Goal: Task Accomplishment & Management: Manage account settings

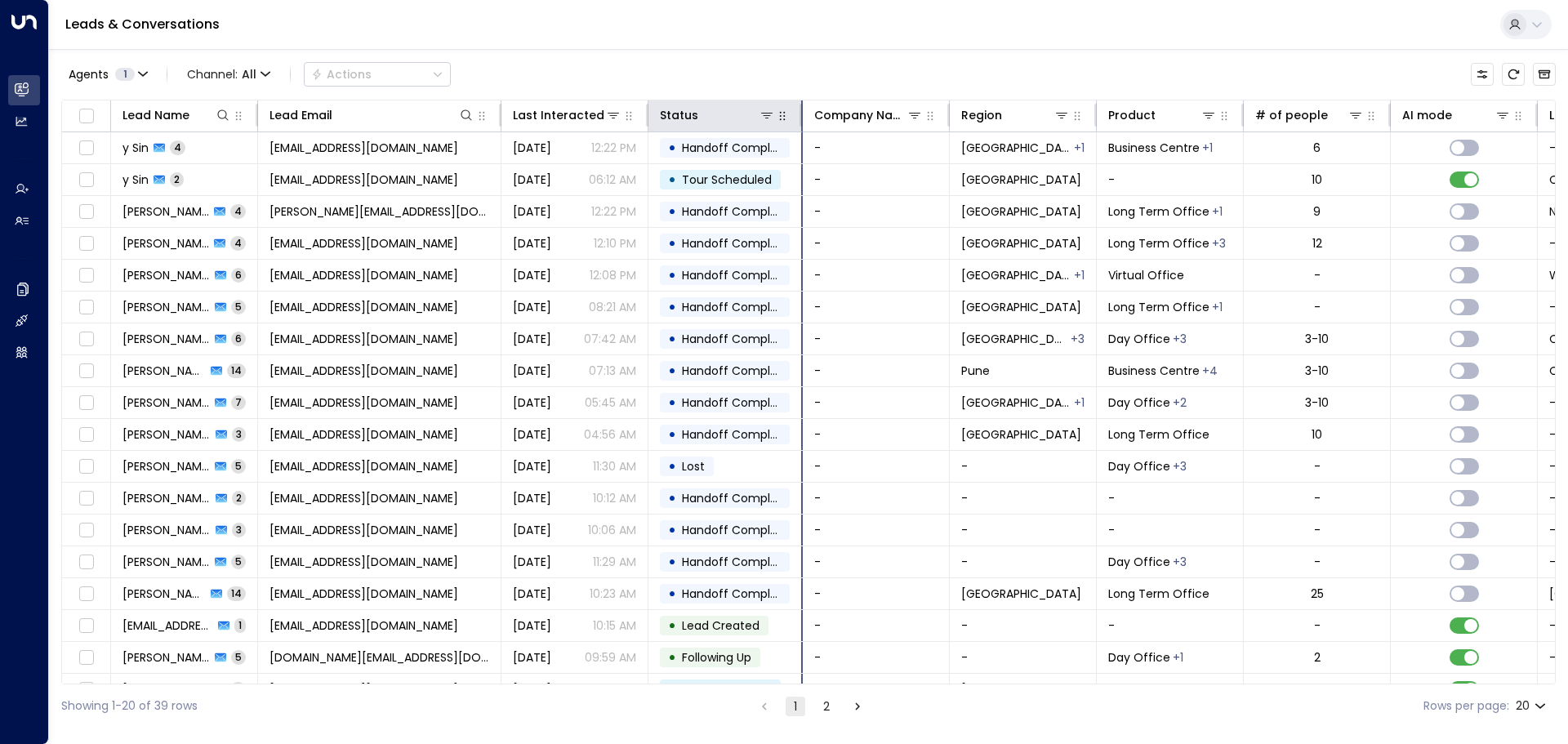
drag, startPoint x: 793, startPoint y: 115, endPoint x: 850, endPoint y: 122, distance: 57.4
click at [803, 122] on hr at bounding box center [801, 115] width 4 height 23
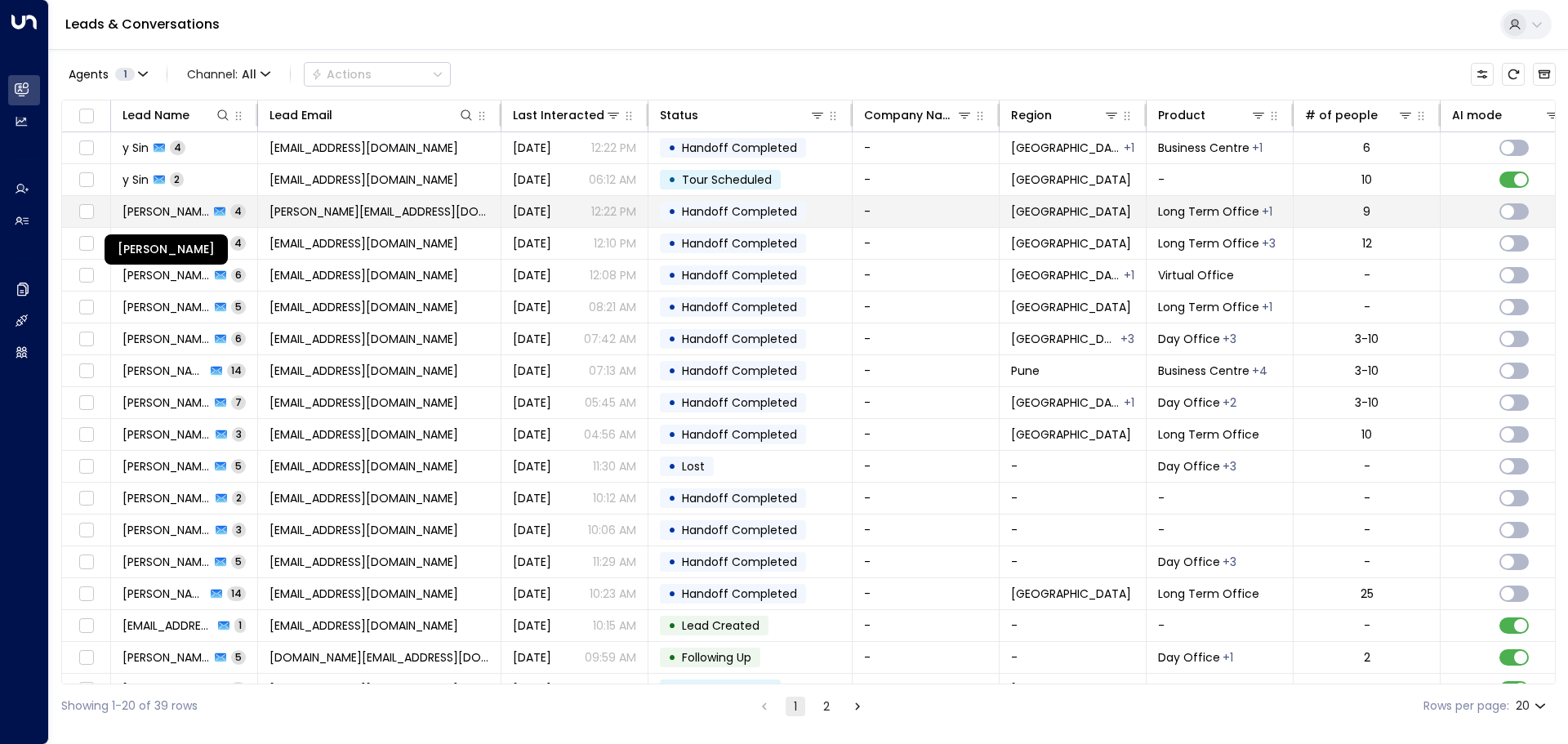
click at [148, 207] on span "[PERSON_NAME]" at bounding box center [166, 212] width 87 height 17
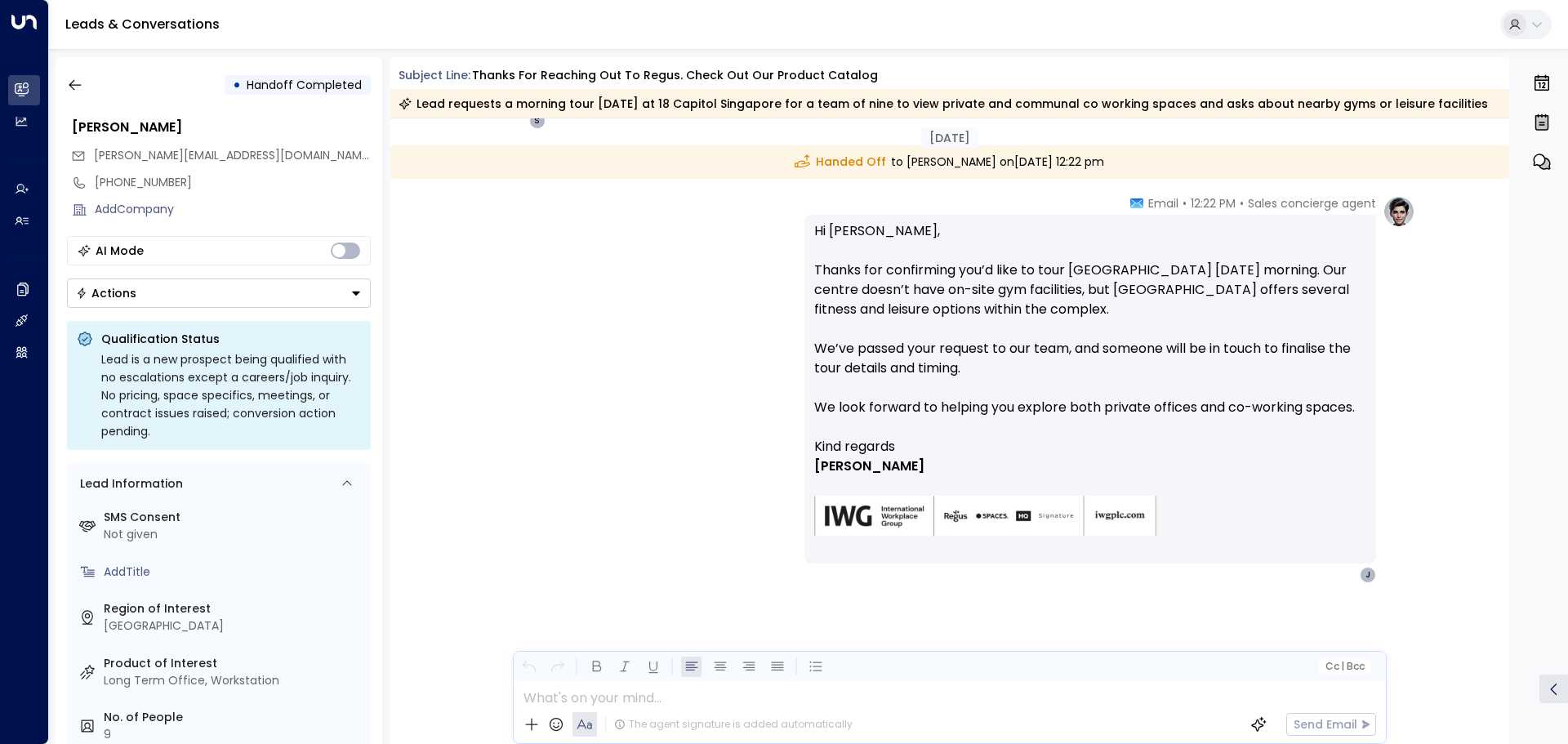
scroll to position [889, 0]
